Goal: Book appointment/travel/reservation

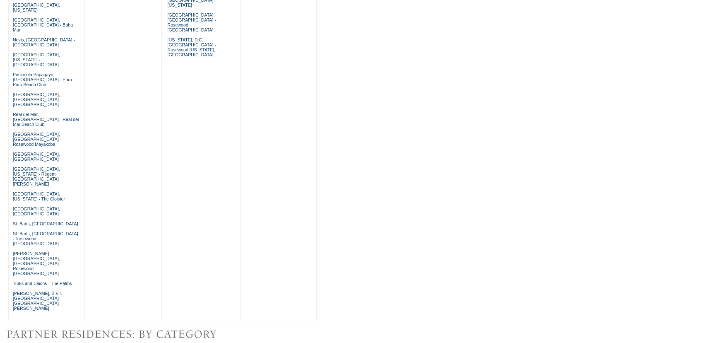
scroll to position [602, 0]
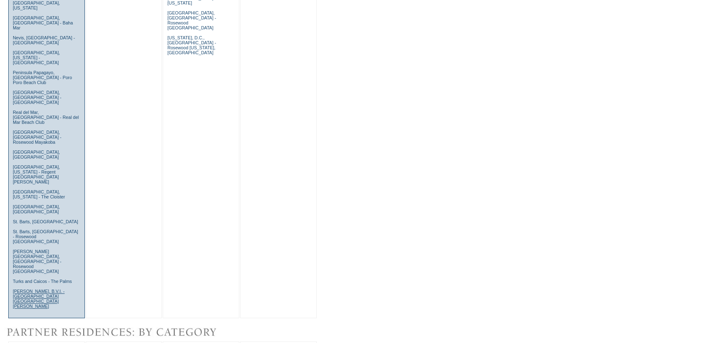
click at [29, 289] on link "[PERSON_NAME], B.V.I. - [GEOGRAPHIC_DATA] [GEOGRAPHIC_DATA][PERSON_NAME]" at bounding box center [39, 299] width 52 height 20
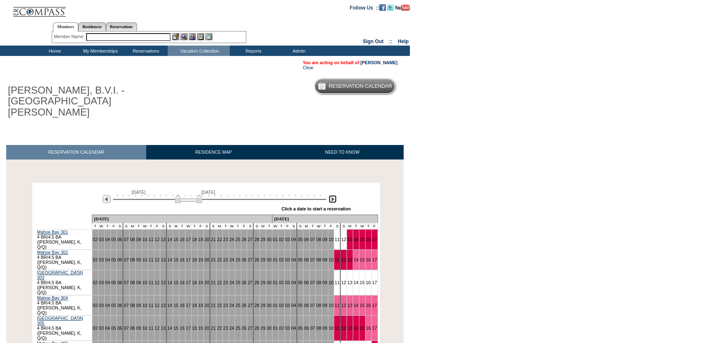
click at [331, 195] on img at bounding box center [333, 199] width 8 height 8
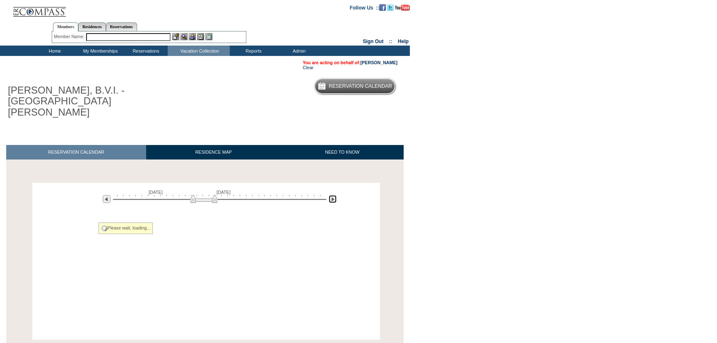
click at [331, 195] on img at bounding box center [333, 199] width 8 height 8
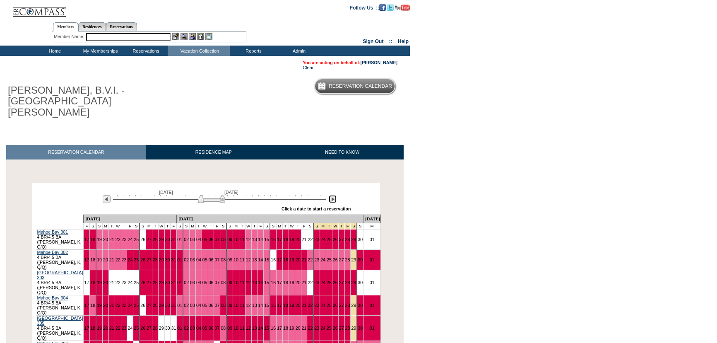
click at [331, 195] on img at bounding box center [333, 199] width 8 height 8
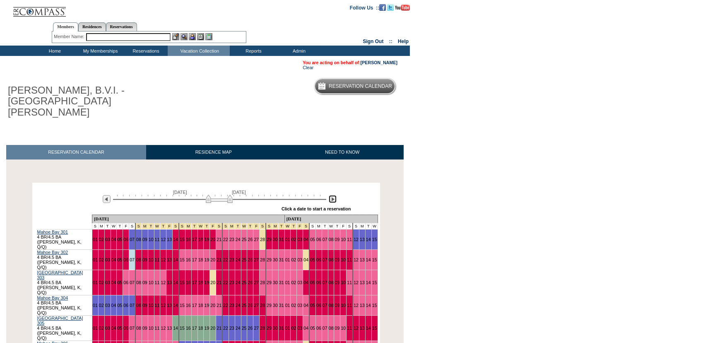
click at [331, 195] on img at bounding box center [333, 199] width 8 height 8
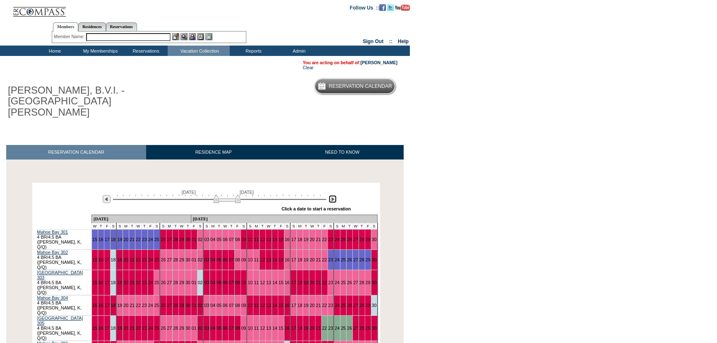
click at [331, 195] on img at bounding box center [333, 199] width 8 height 8
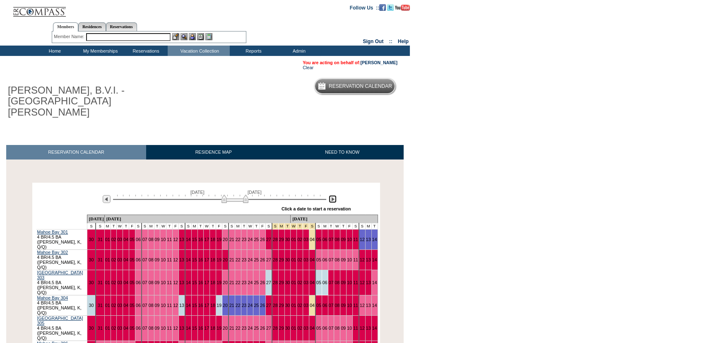
click at [331, 195] on img at bounding box center [333, 199] width 8 height 8
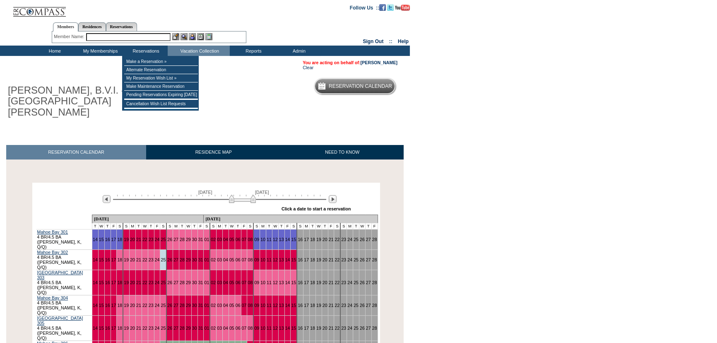
click at [158, 35] on input "text" at bounding box center [128, 37] width 84 height 8
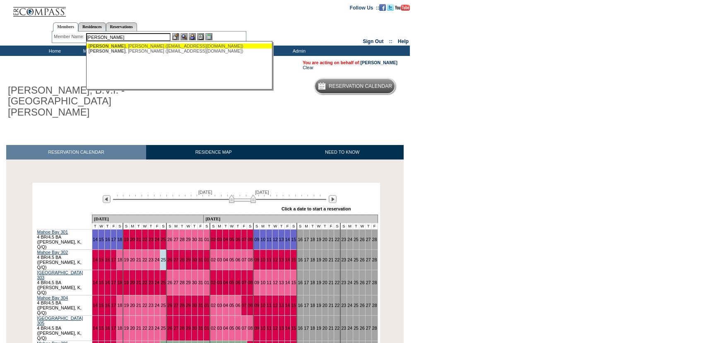
click at [151, 45] on div "Horey , Bethann (bethannhorey@gmail.com)" at bounding box center [180, 45] width 182 height 5
type input "Horey, Bethann (bethannhorey@gmail.com)"
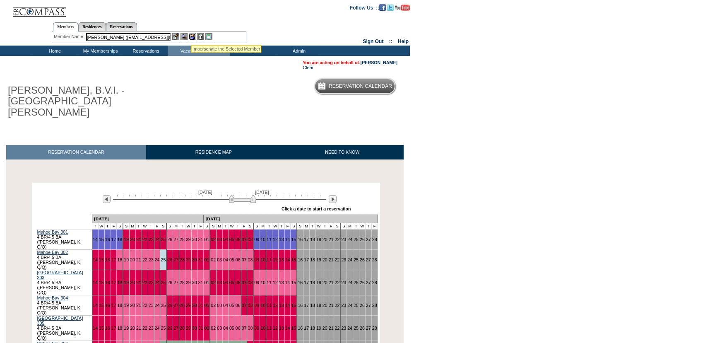
click at [192, 34] on img at bounding box center [192, 36] width 7 height 7
click at [185, 35] on img at bounding box center [183, 36] width 7 height 7
